Goal: Transaction & Acquisition: Purchase product/service

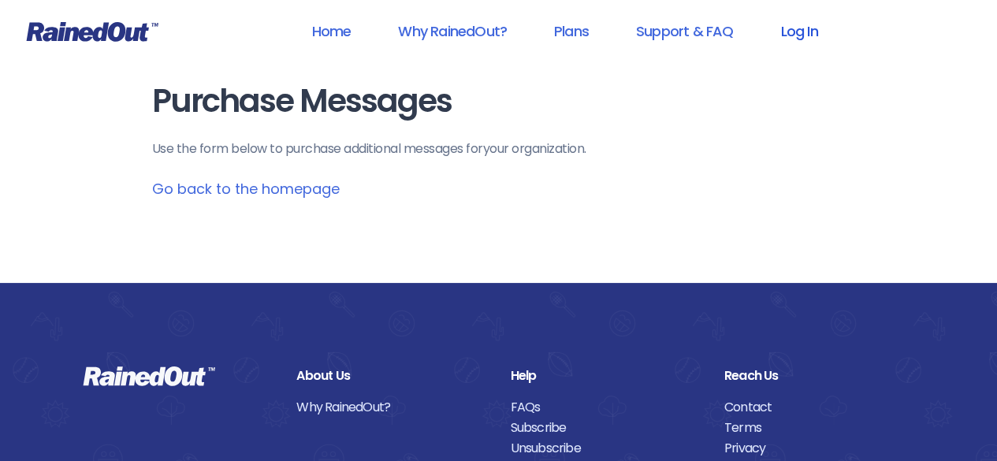
click at [793, 27] on link "Log In" at bounding box center [799, 30] width 78 height 35
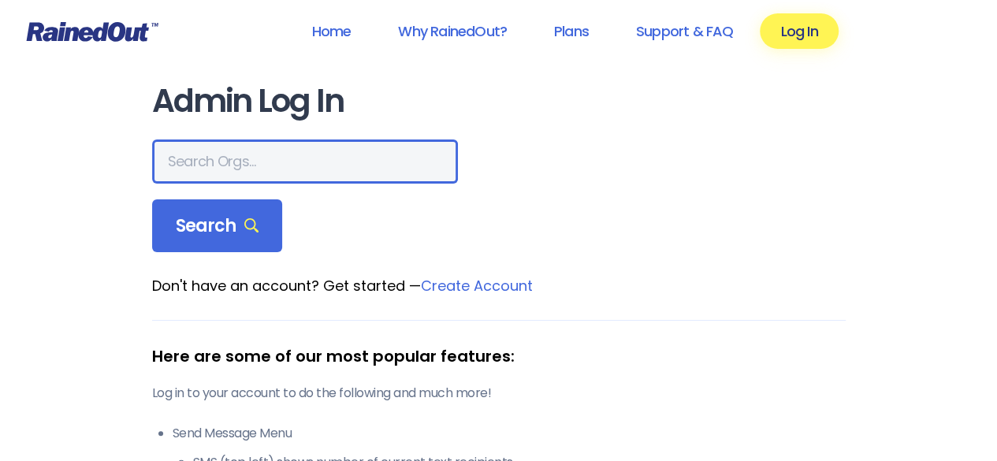
click at [298, 159] on input "text" at bounding box center [305, 162] width 306 height 44
type input "wellspring classical"
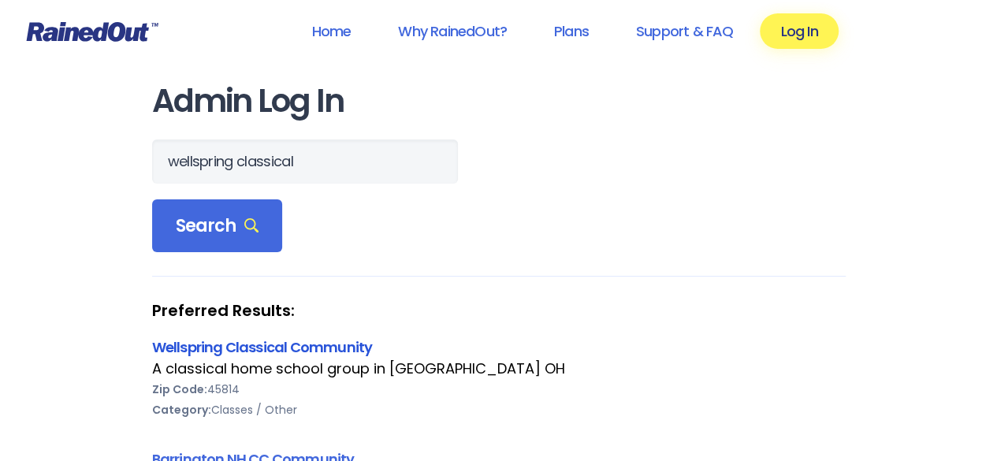
click at [339, 348] on link "Wellspring Classical Community" at bounding box center [262, 347] width 221 height 20
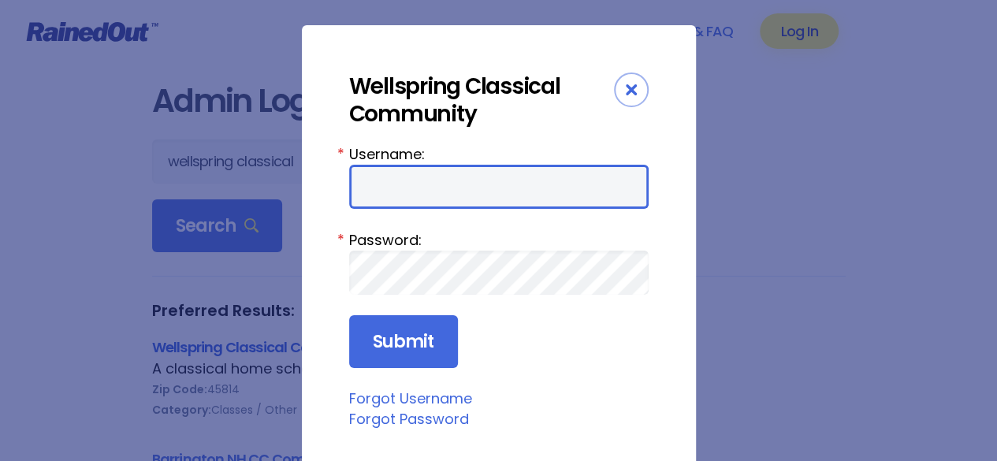
type input "wellspring"
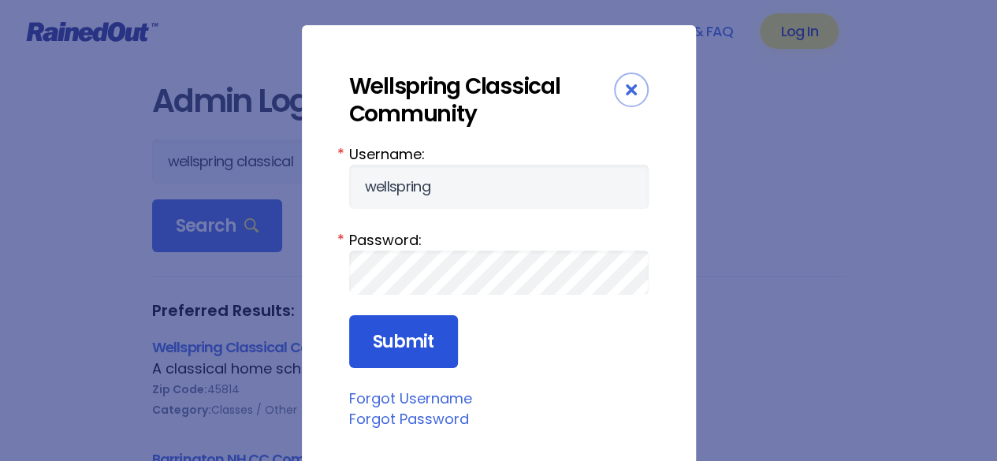
click at [424, 339] on input "Submit" at bounding box center [403, 342] width 109 height 54
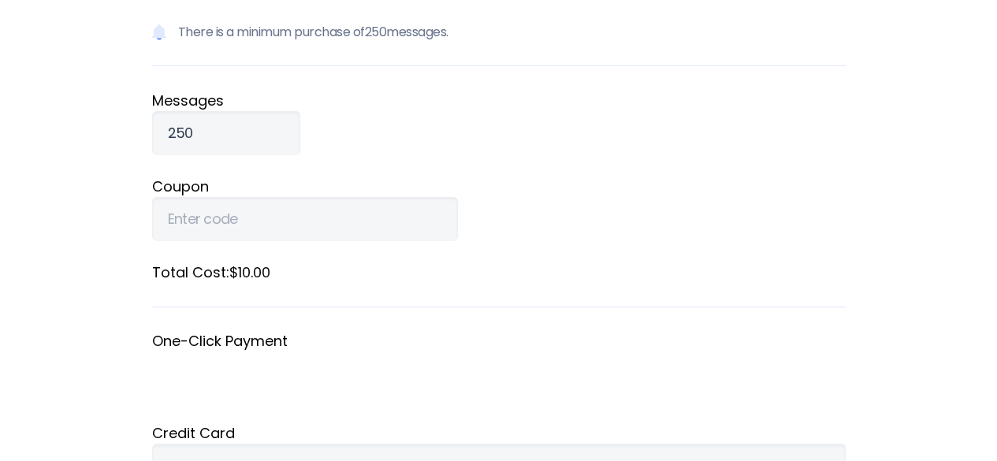
scroll to position [367, 0]
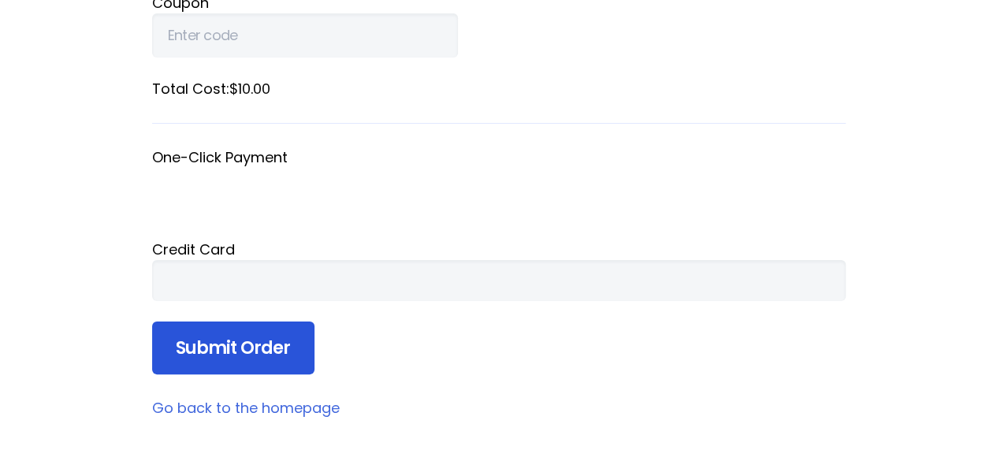
click at [254, 338] on input "Submit Order" at bounding box center [233, 349] width 162 height 54
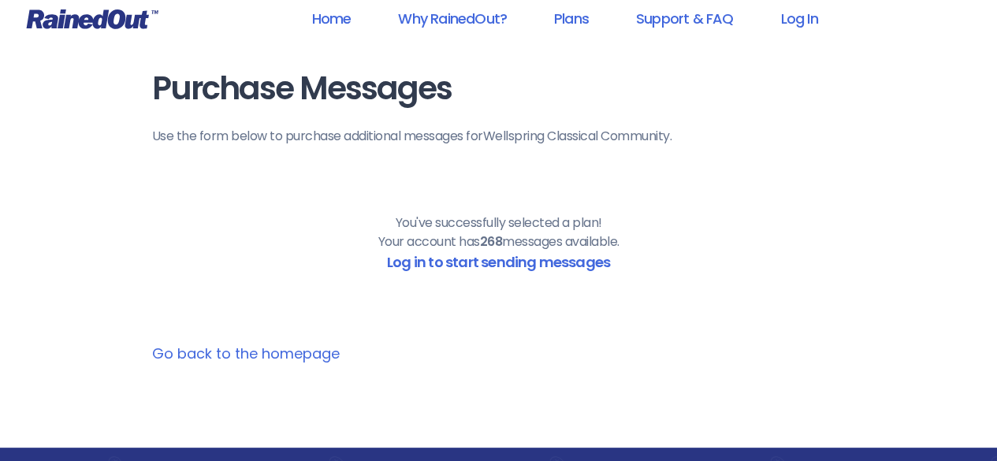
scroll to position [0, 0]
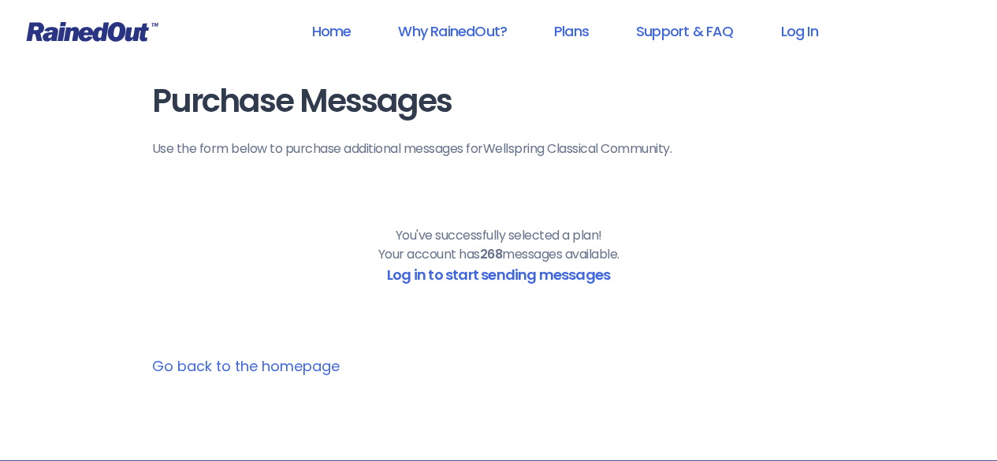
click at [303, 370] on link "Go back to the homepage" at bounding box center [246, 366] width 188 height 20
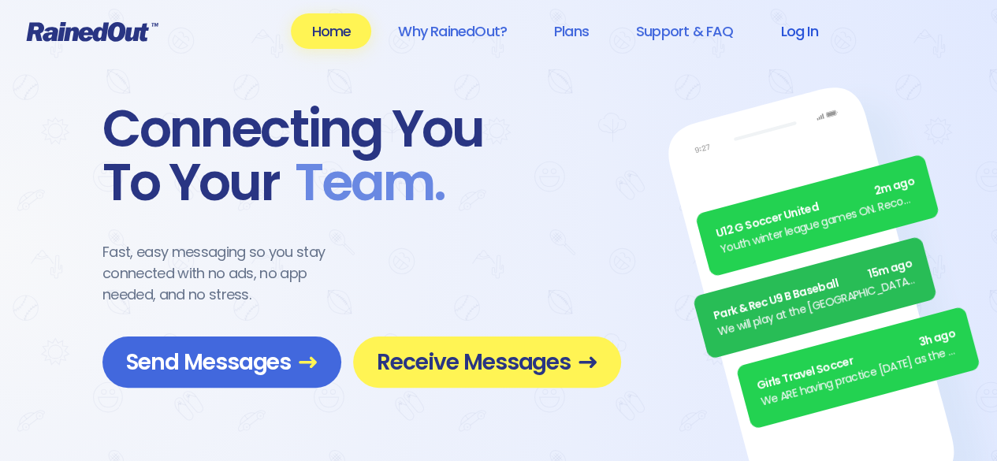
click at [815, 34] on link "Log In" at bounding box center [799, 30] width 78 height 35
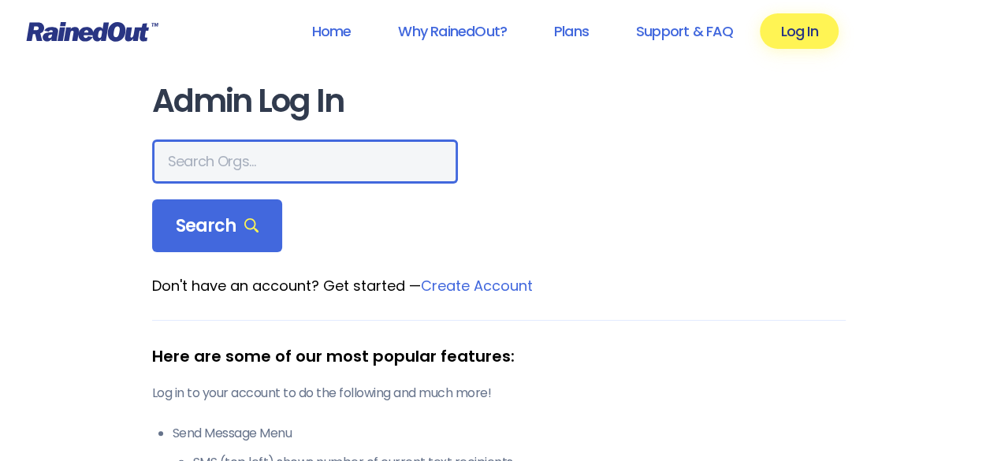
click at [280, 158] on input "text" at bounding box center [305, 162] width 306 height 44
type input "wellspring classical"
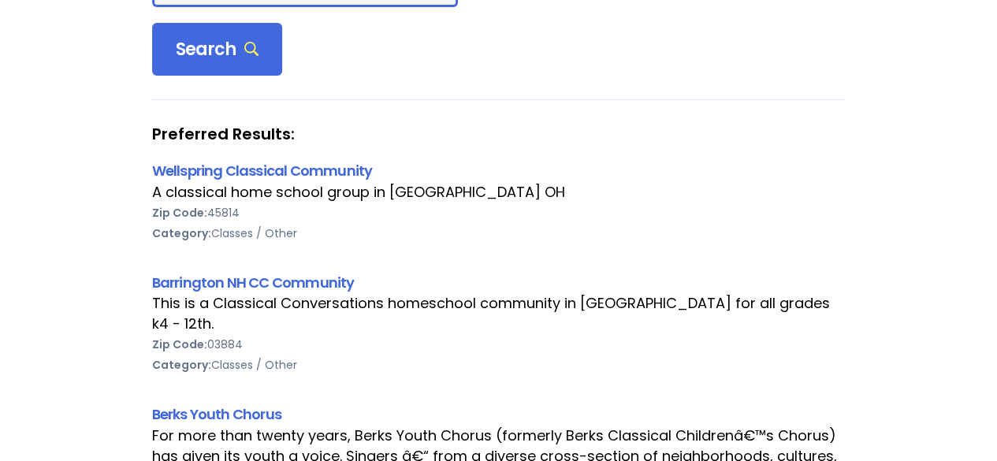
scroll to position [184, 0]
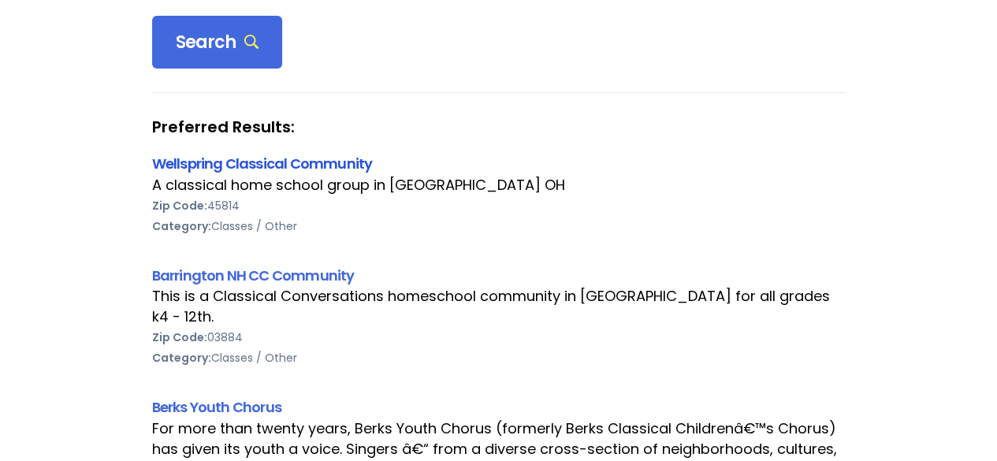
click at [348, 163] on link "Wellspring Classical Community" at bounding box center [262, 164] width 221 height 20
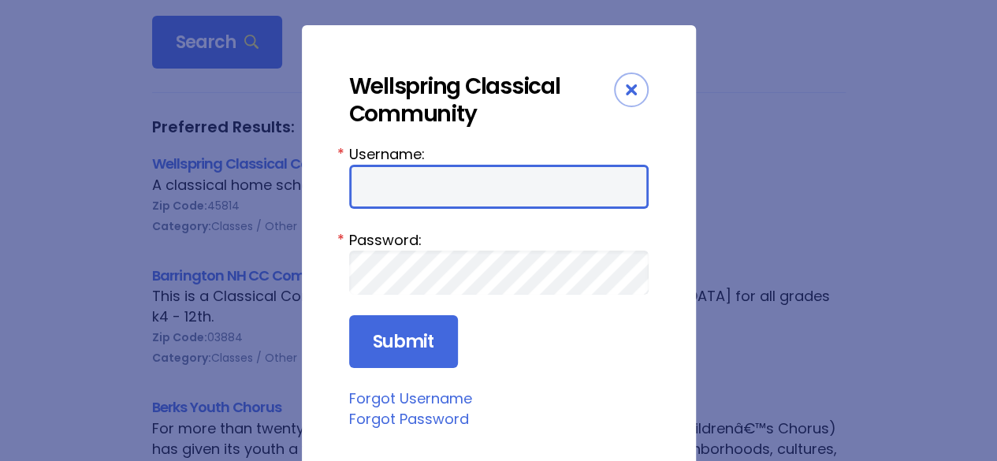
click at [404, 199] on input "Username:" at bounding box center [499, 187] width 300 height 44
type input "wellspring"
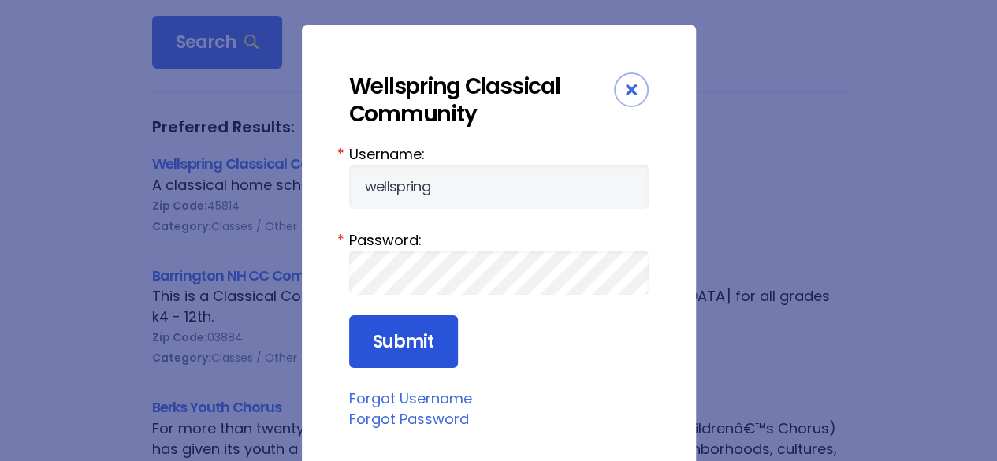
click at [412, 352] on input "Submit" at bounding box center [403, 342] width 109 height 54
